Goal: Transaction & Acquisition: Purchase product/service

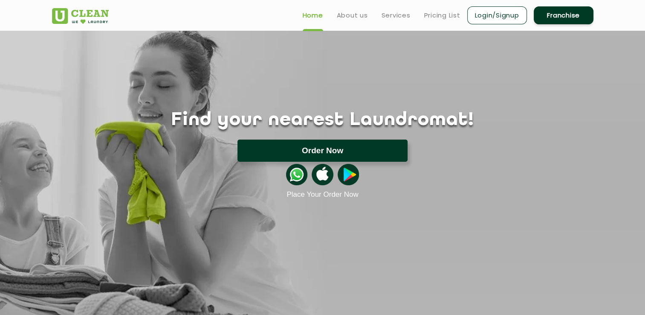
click at [358, 151] on button "Order Now" at bounding box center [322, 150] width 170 height 22
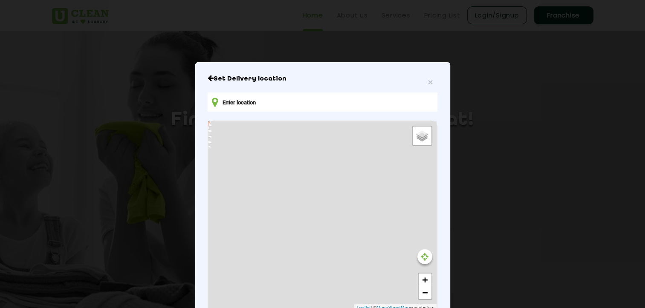
type input "[PERSON_NAME][STREET_ADDRESS][PERSON_NAME][PERSON_NAME]"
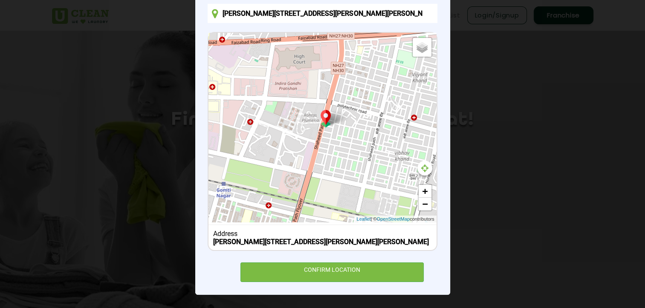
scroll to position [96, 0]
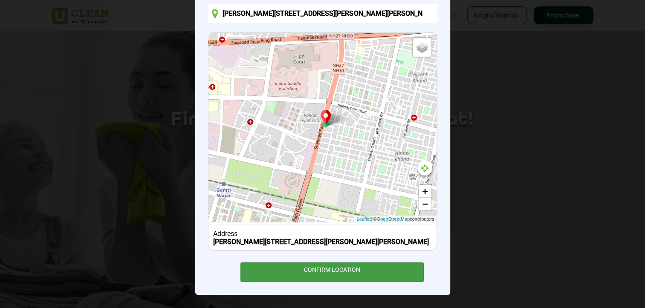
click at [408, 267] on div "CONFIRM LOCATION" at bounding box center [332, 272] width 184 height 19
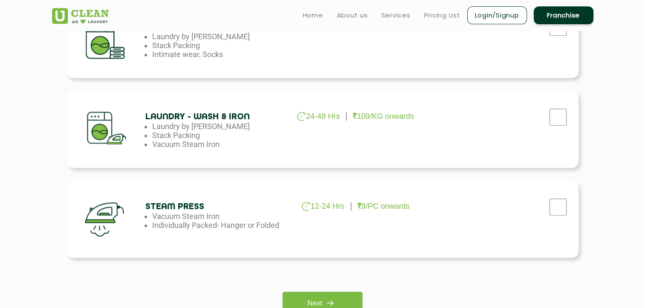
scroll to position [500, 0]
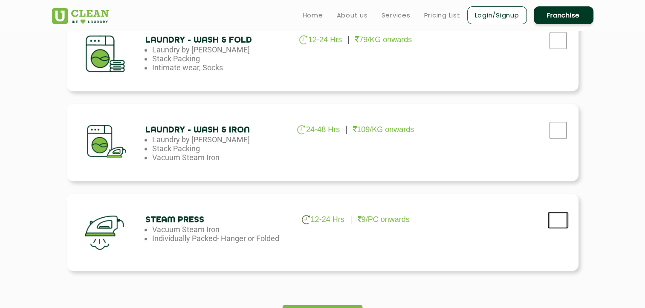
click at [560, 220] on input "checkbox" at bounding box center [557, 220] width 21 height 17
checkbox input "true"
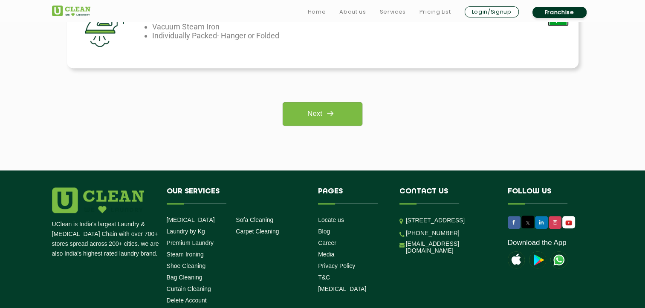
scroll to position [756, 0]
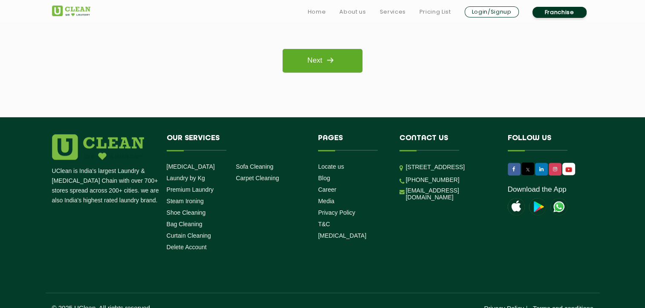
click at [330, 59] on img at bounding box center [329, 59] width 15 height 15
